Goal: Task Accomplishment & Management: Use online tool/utility

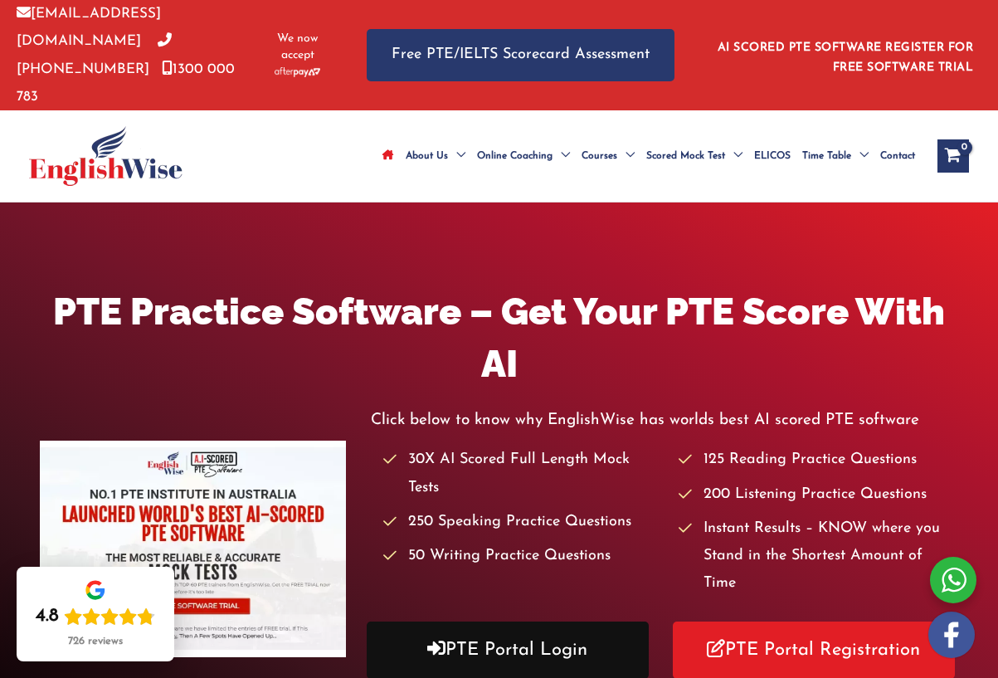
click at [505, 622] on link "PTE Portal Login" at bounding box center [508, 650] width 282 height 57
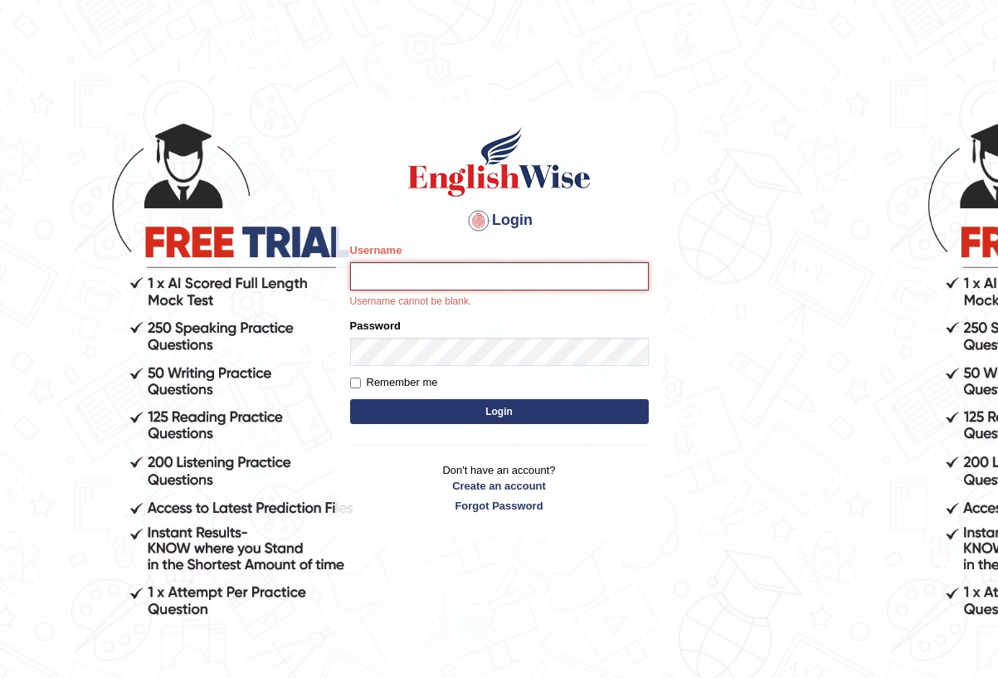
click at [559, 282] on input "Username" at bounding box center [499, 276] width 299 height 28
click at [623, 276] on input "Username" at bounding box center [499, 276] width 299 height 28
click at [559, 271] on input "Username" at bounding box center [499, 276] width 299 height 28
type input "cmjg02092025"
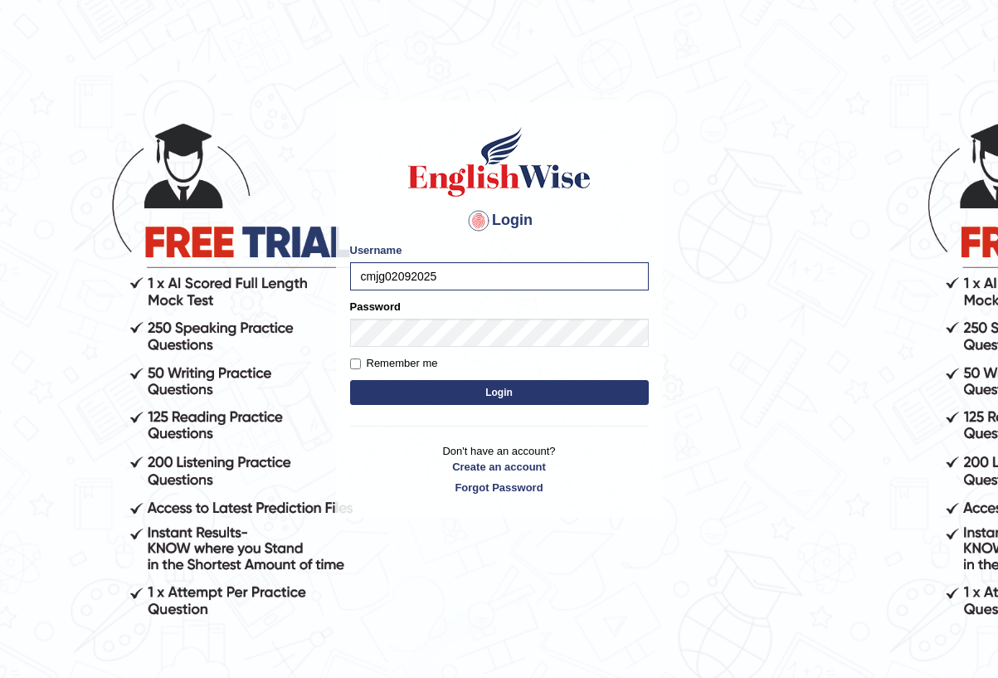
click at [480, 385] on button "Login" at bounding box center [499, 392] width 299 height 25
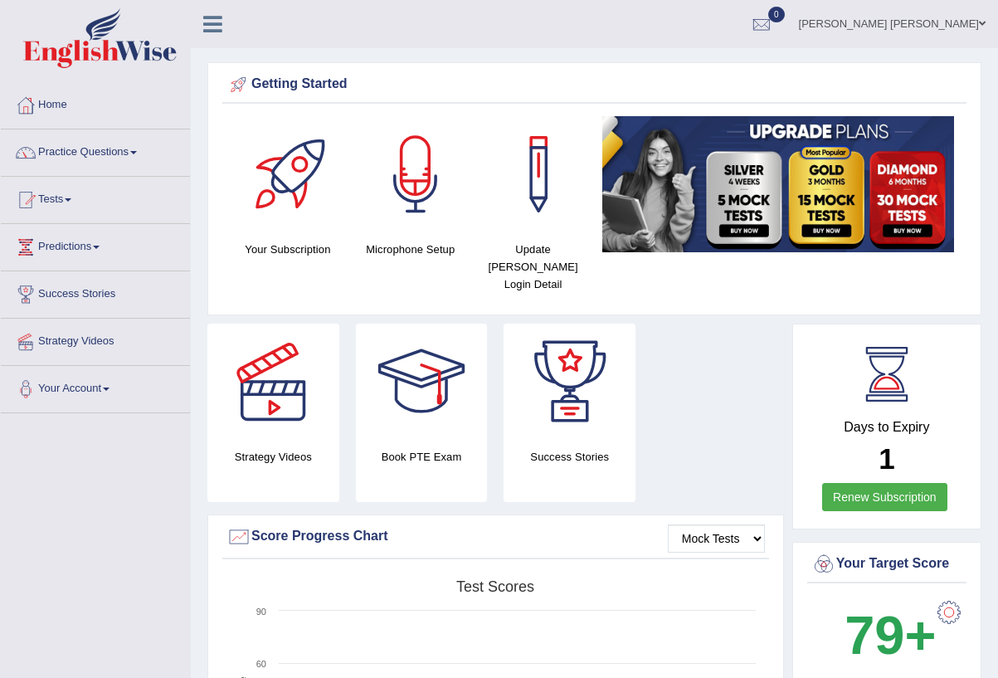
click at [120, 159] on link "Practice Questions" at bounding box center [95, 149] width 189 height 41
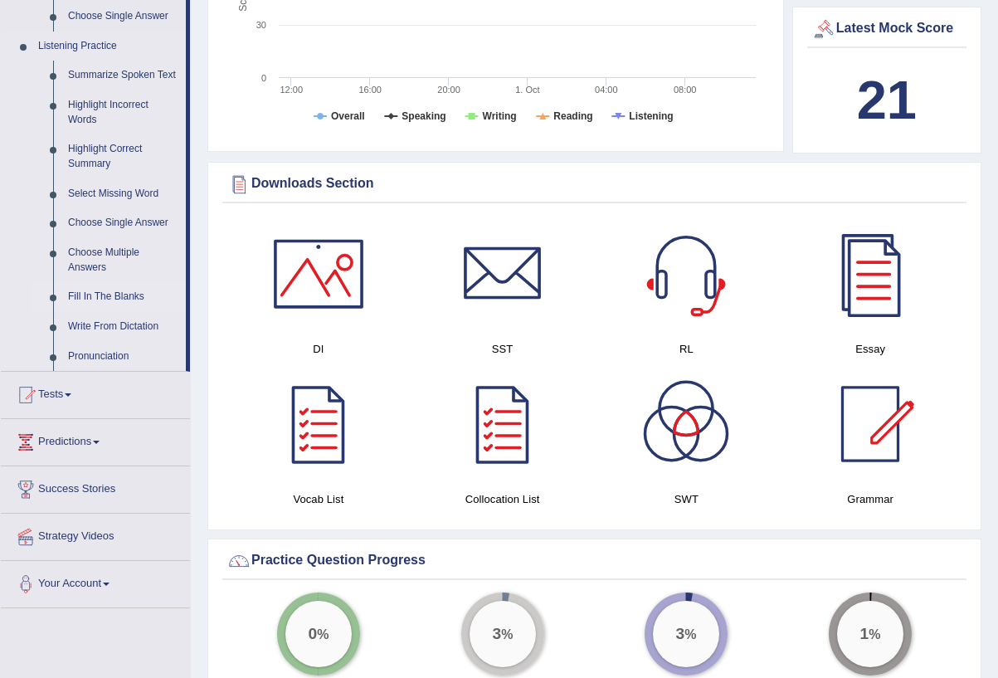
scroll to position [694, 0]
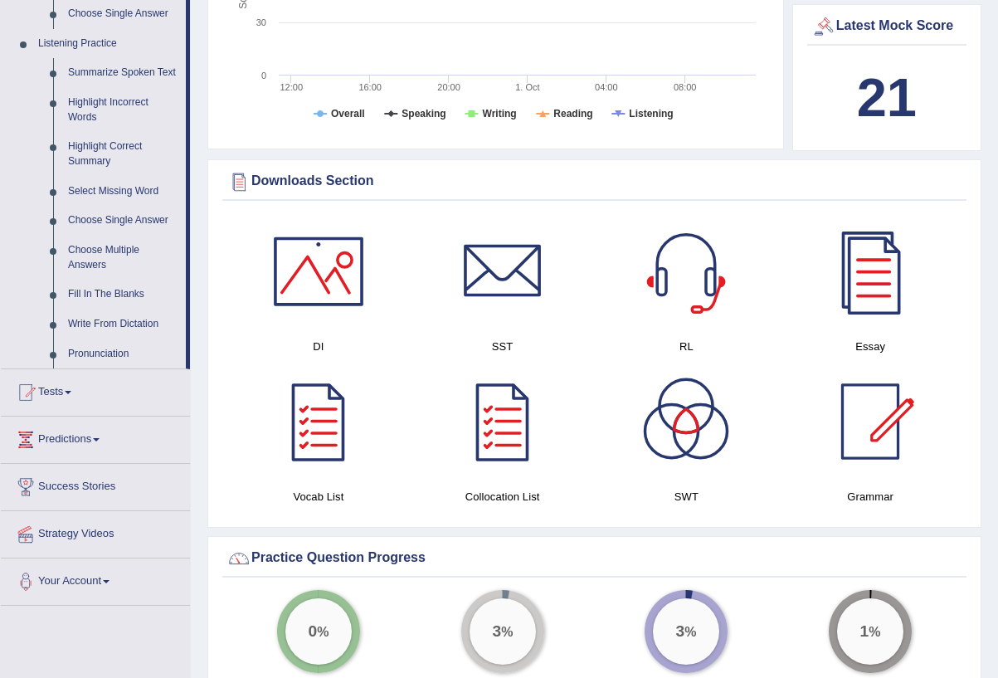
click at [334, 261] on div at bounding box center [319, 271] width 116 height 116
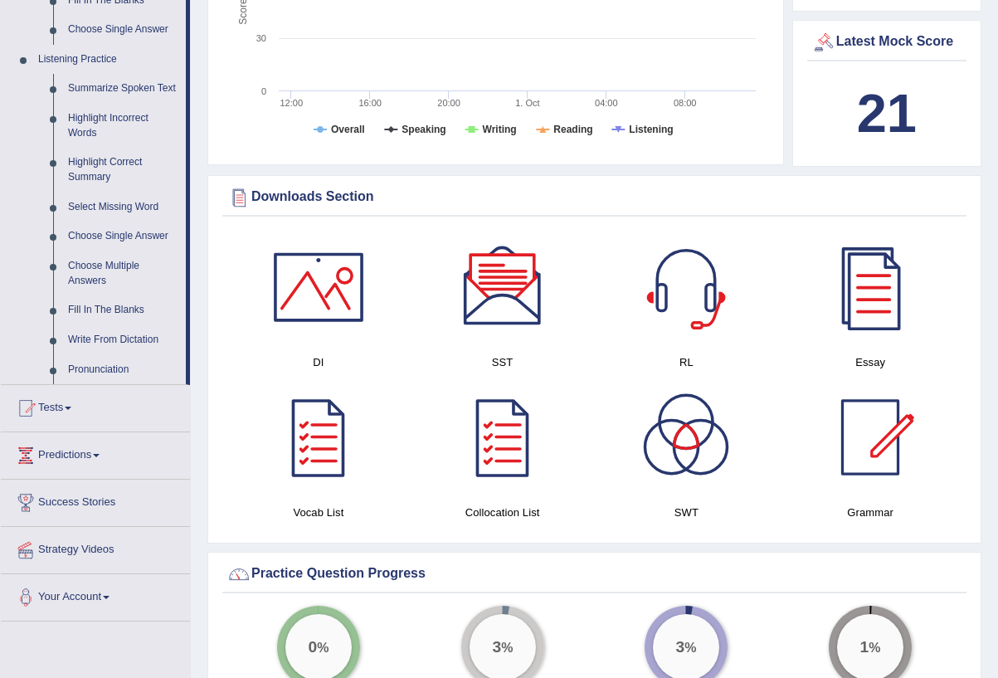
scroll to position [682, 0]
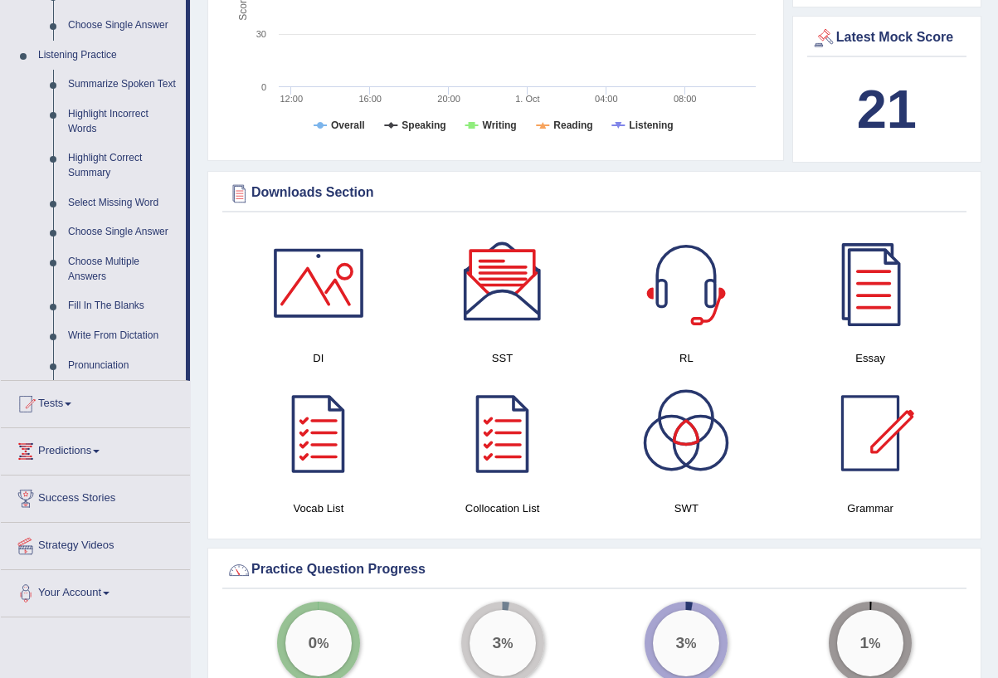
click at [495, 271] on div at bounding box center [503, 283] width 116 height 116
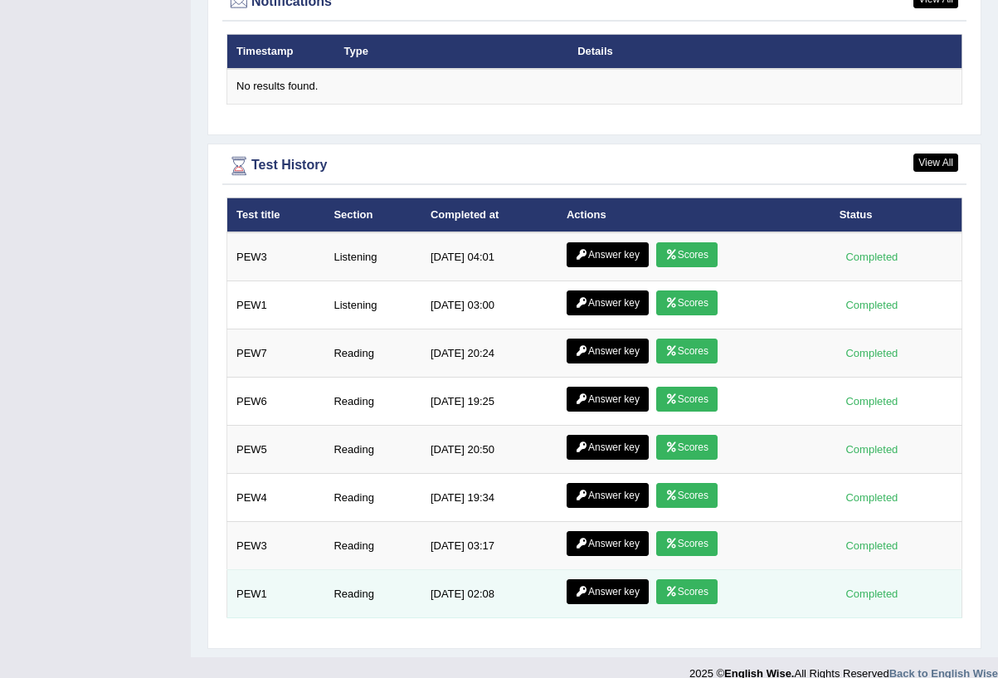
scroll to position [2058, 0]
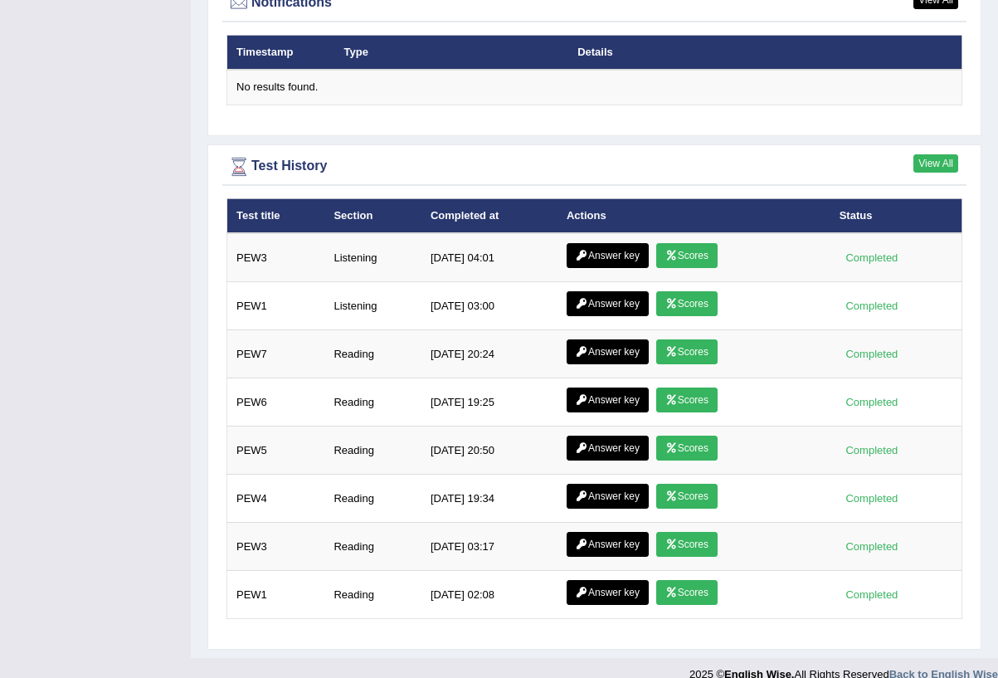
click at [923, 154] on link "View All" at bounding box center [936, 163] width 45 height 18
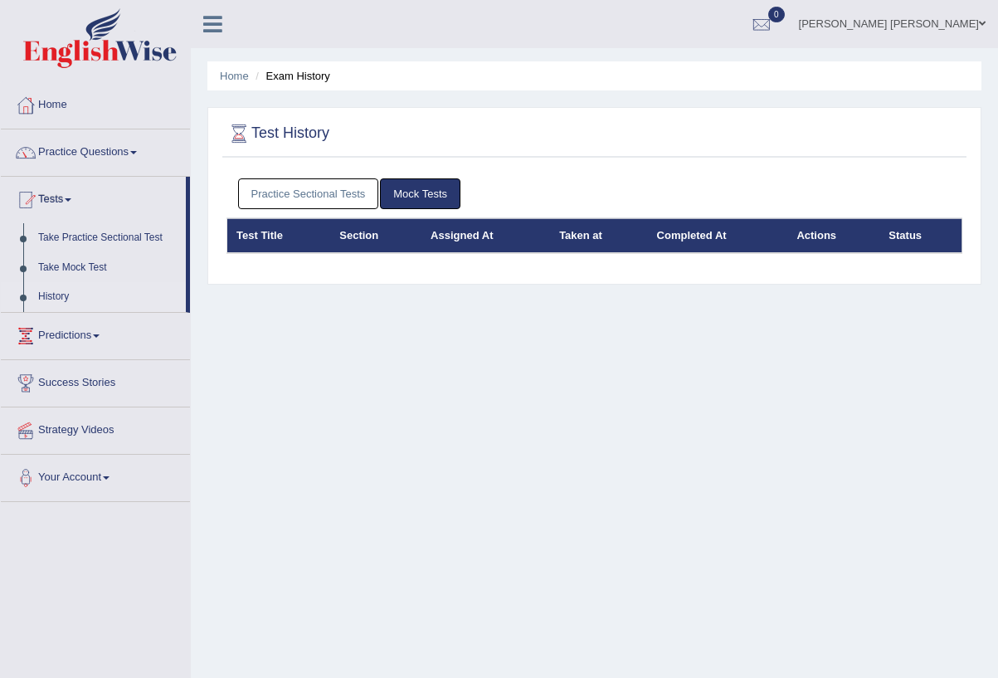
click at [345, 197] on link "Practice Sectional Tests" at bounding box center [308, 193] width 141 height 31
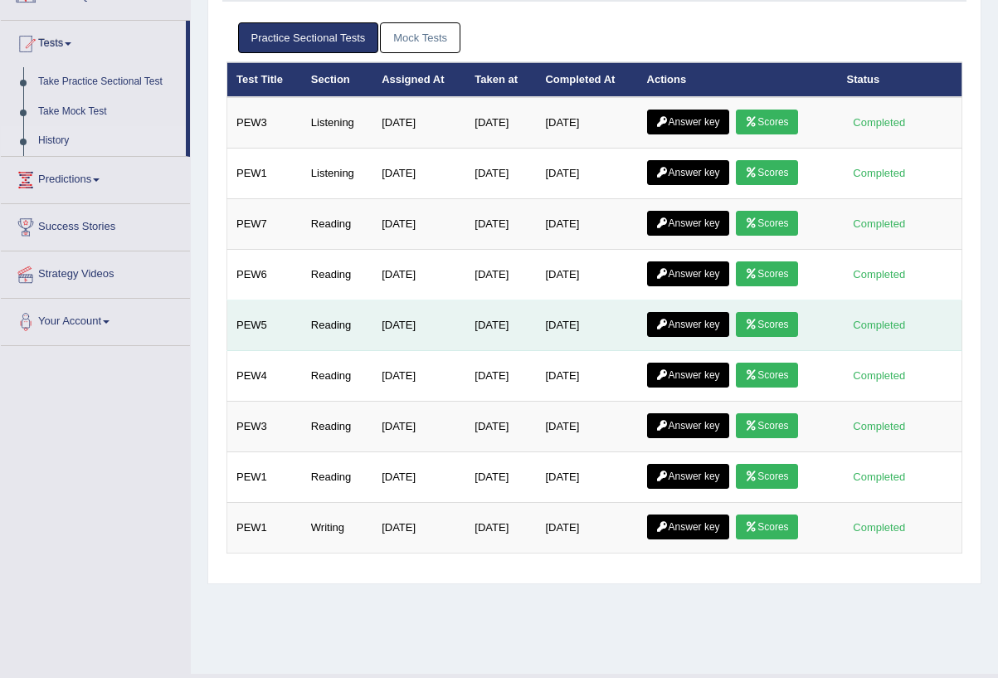
scroll to position [158, 0]
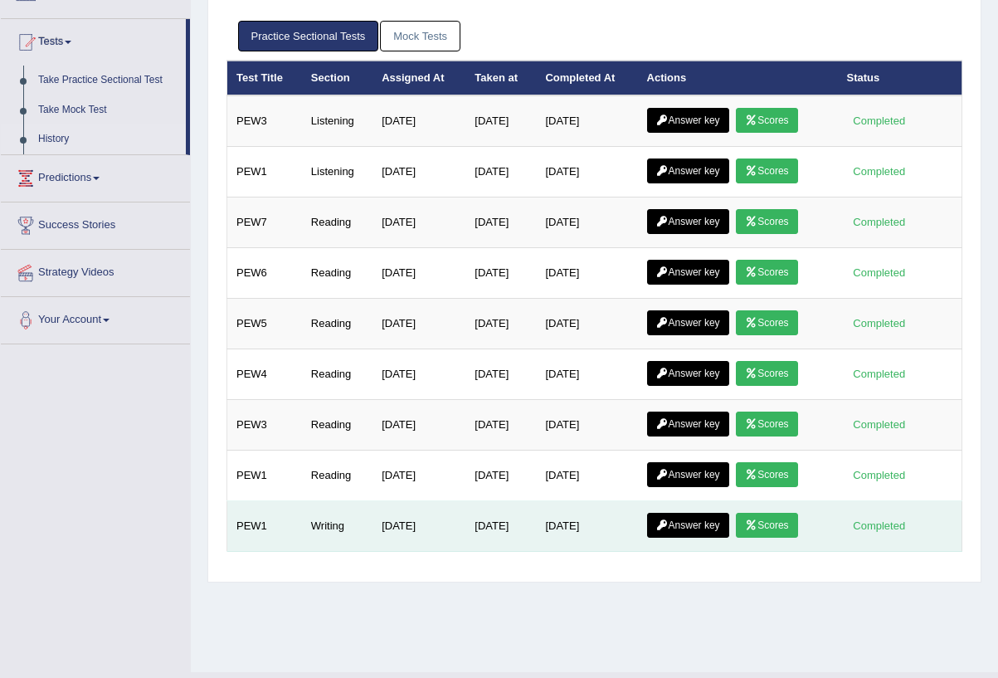
click at [695, 528] on link "Answer key" at bounding box center [688, 525] width 82 height 25
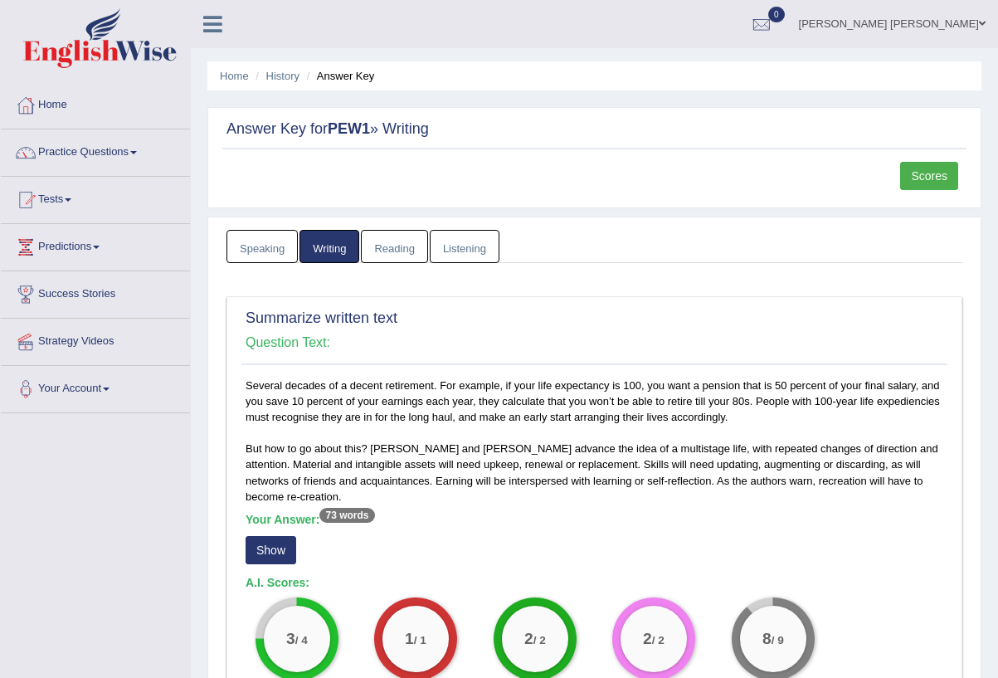
scroll to position [2, 0]
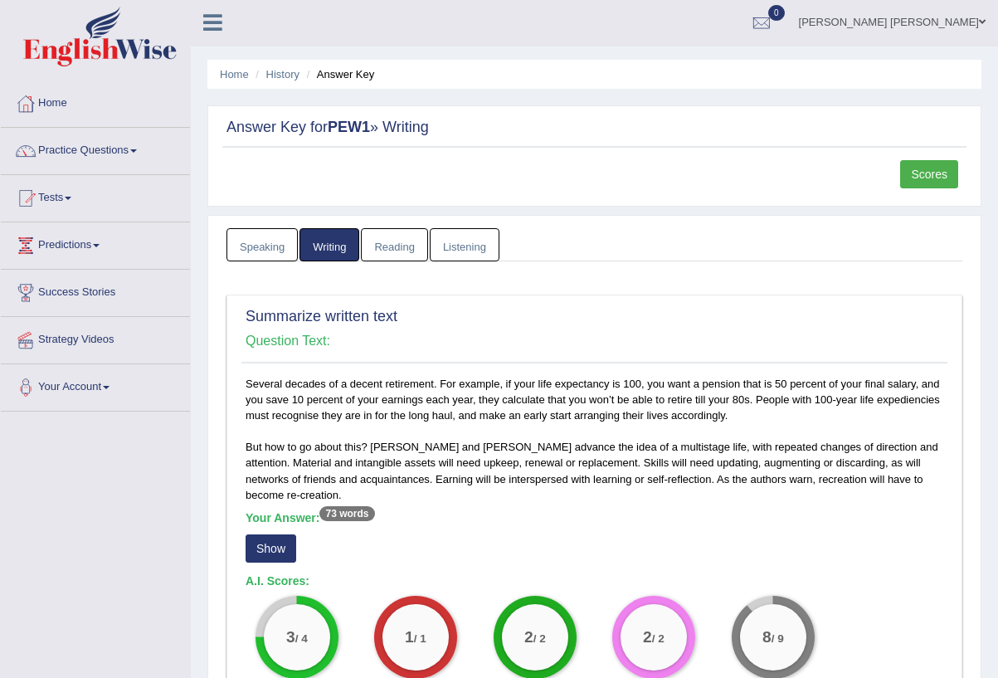
click at [736, 15] on ul "Mark Jay Gumogda Corton Toggle navigation Username: cmjg02092025 Access Type: O…" at bounding box center [715, 21] width 565 height 47
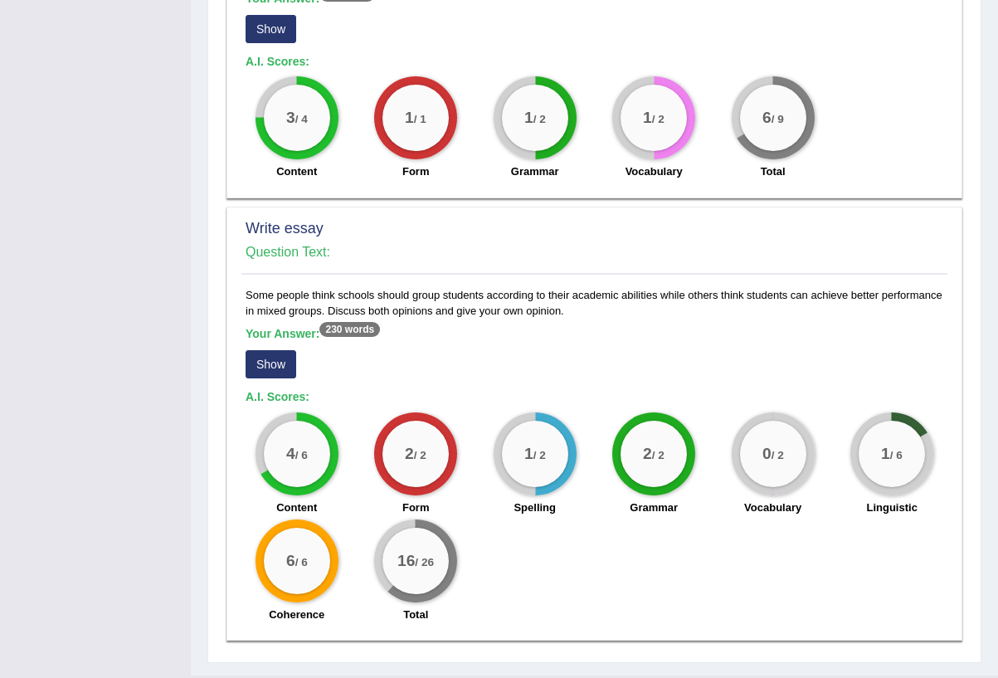
scroll to position [998, 0]
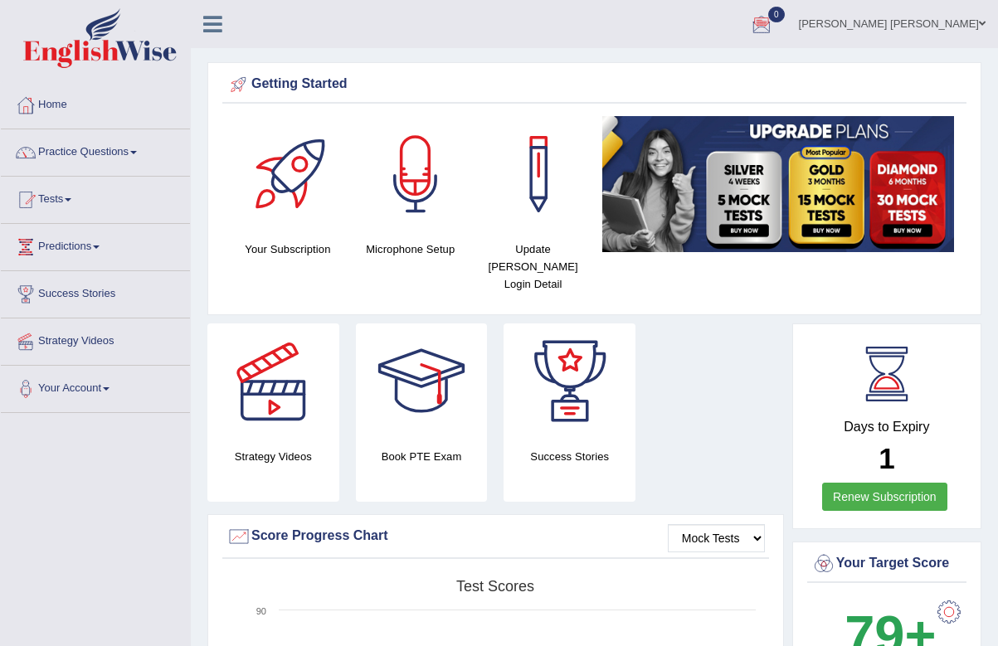
click at [926, 31] on link "[PERSON_NAME] [PERSON_NAME]" at bounding box center [893, 21] width 212 height 43
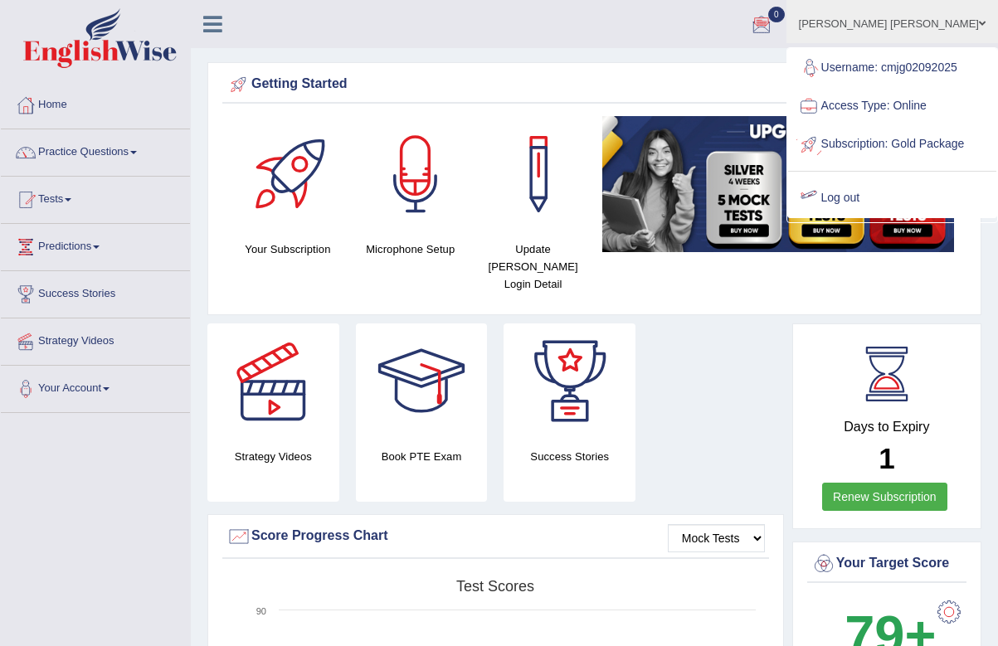
click at [893, 217] on link "Log out" at bounding box center [892, 198] width 208 height 38
